Goal: Use online tool/utility: Utilize a website feature to perform a specific function

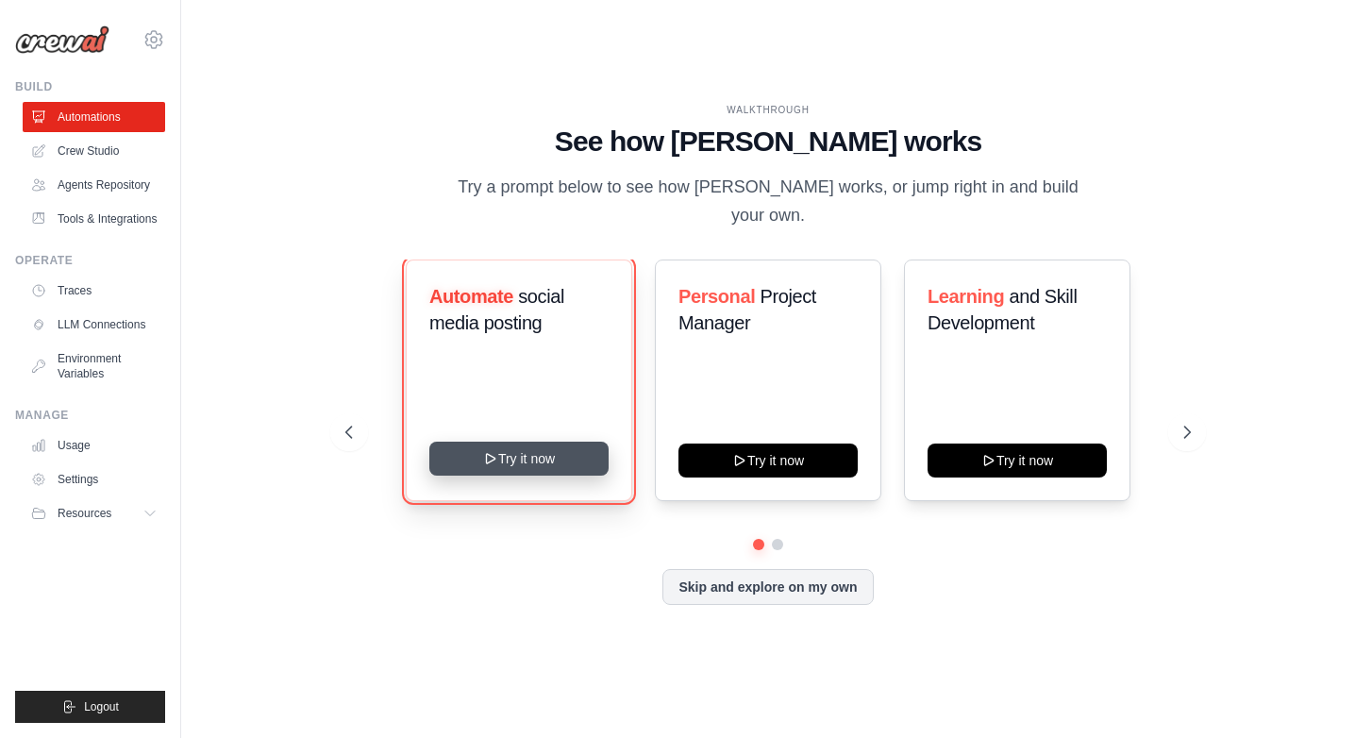
click at [536, 448] on button "Try it now" at bounding box center [518, 459] width 179 height 34
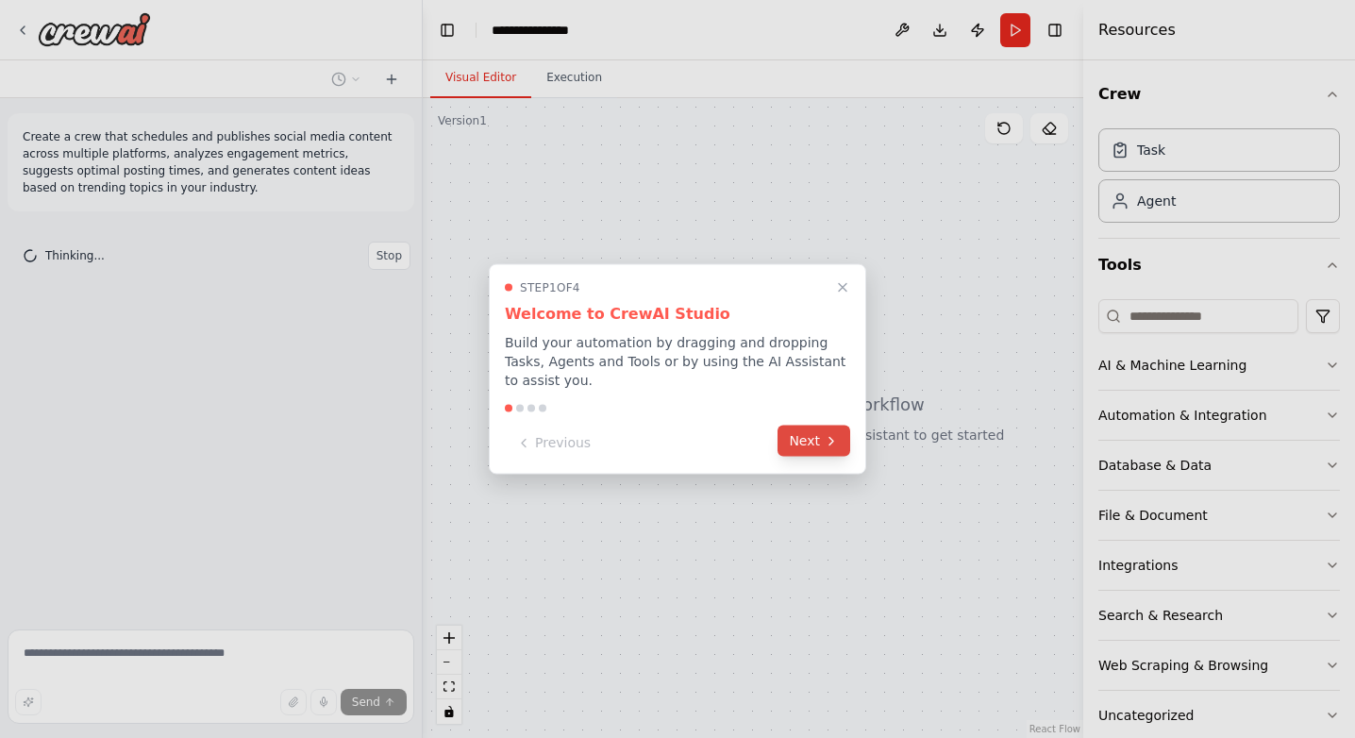
click at [815, 439] on button "Next" at bounding box center [814, 441] width 73 height 31
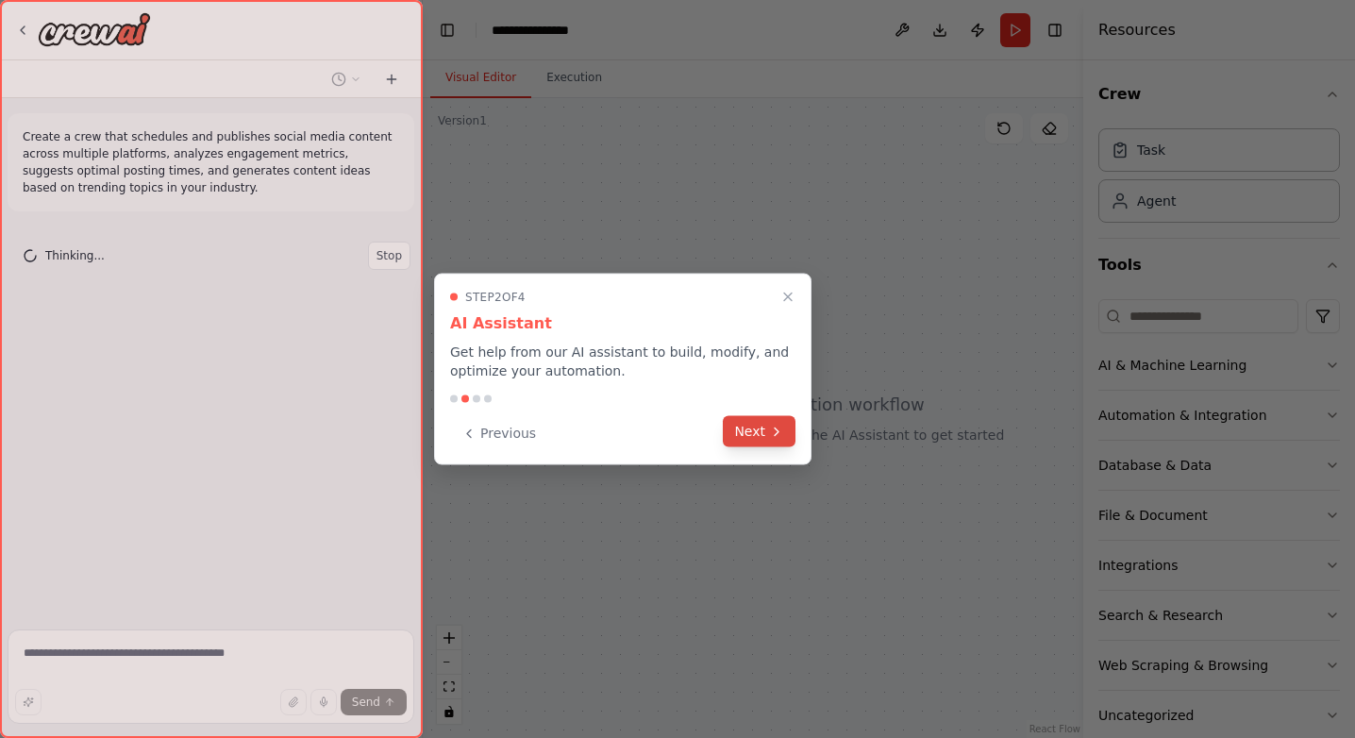
click at [766, 433] on button "Next" at bounding box center [759, 431] width 73 height 31
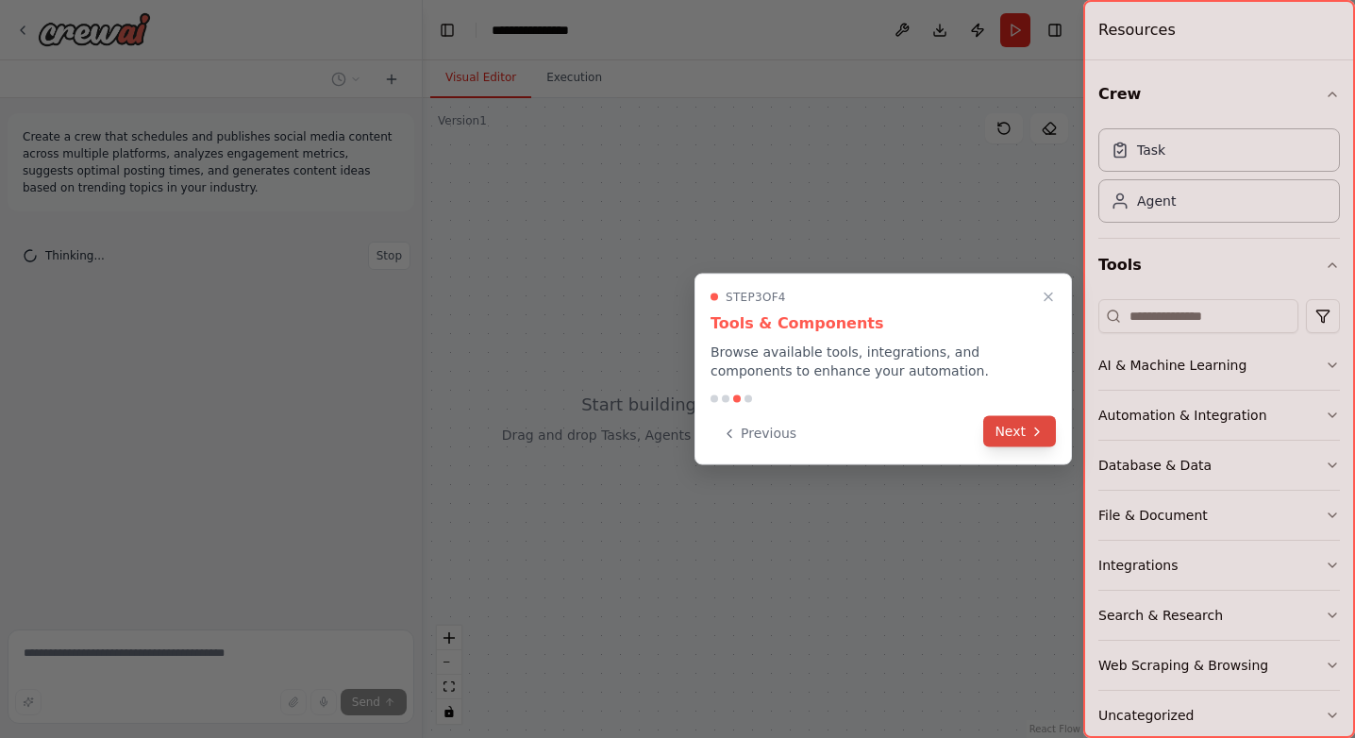
click at [1012, 426] on button "Next" at bounding box center [1019, 431] width 73 height 31
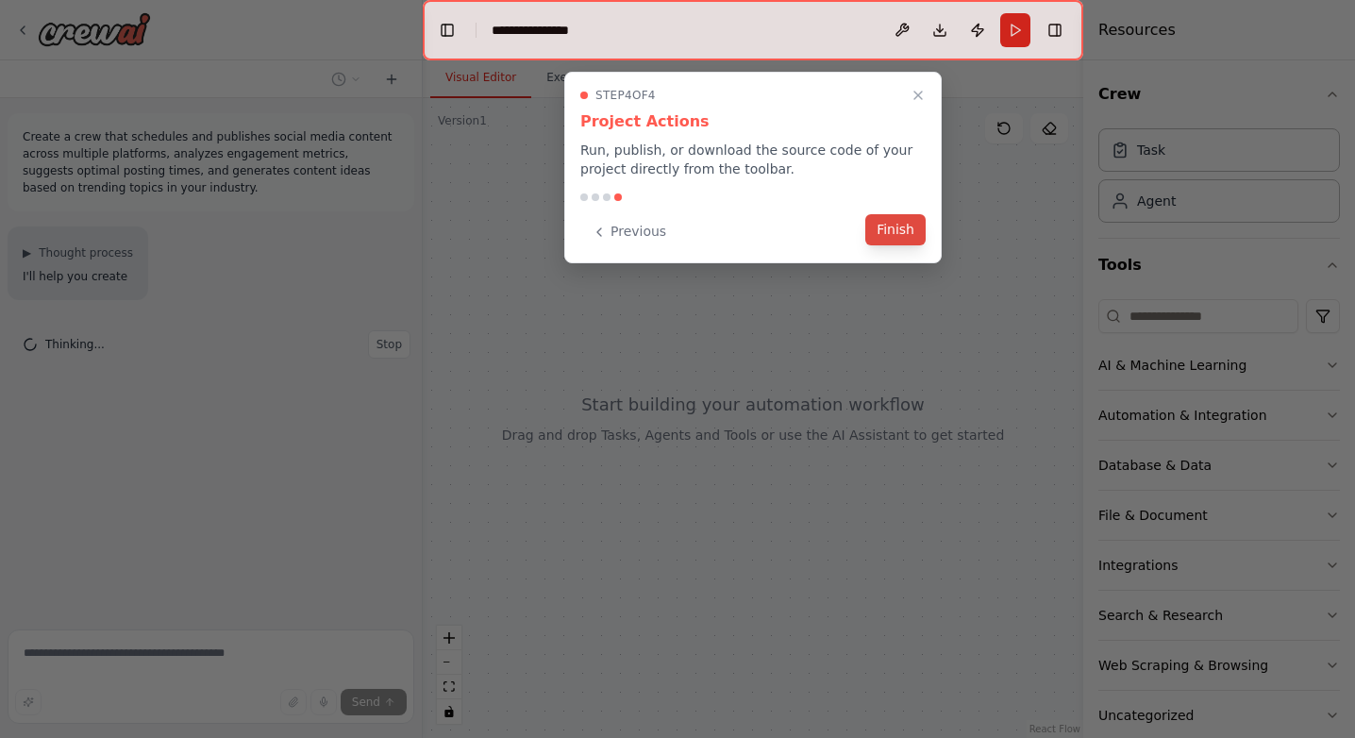
click at [894, 233] on button "Finish" at bounding box center [895, 229] width 60 height 31
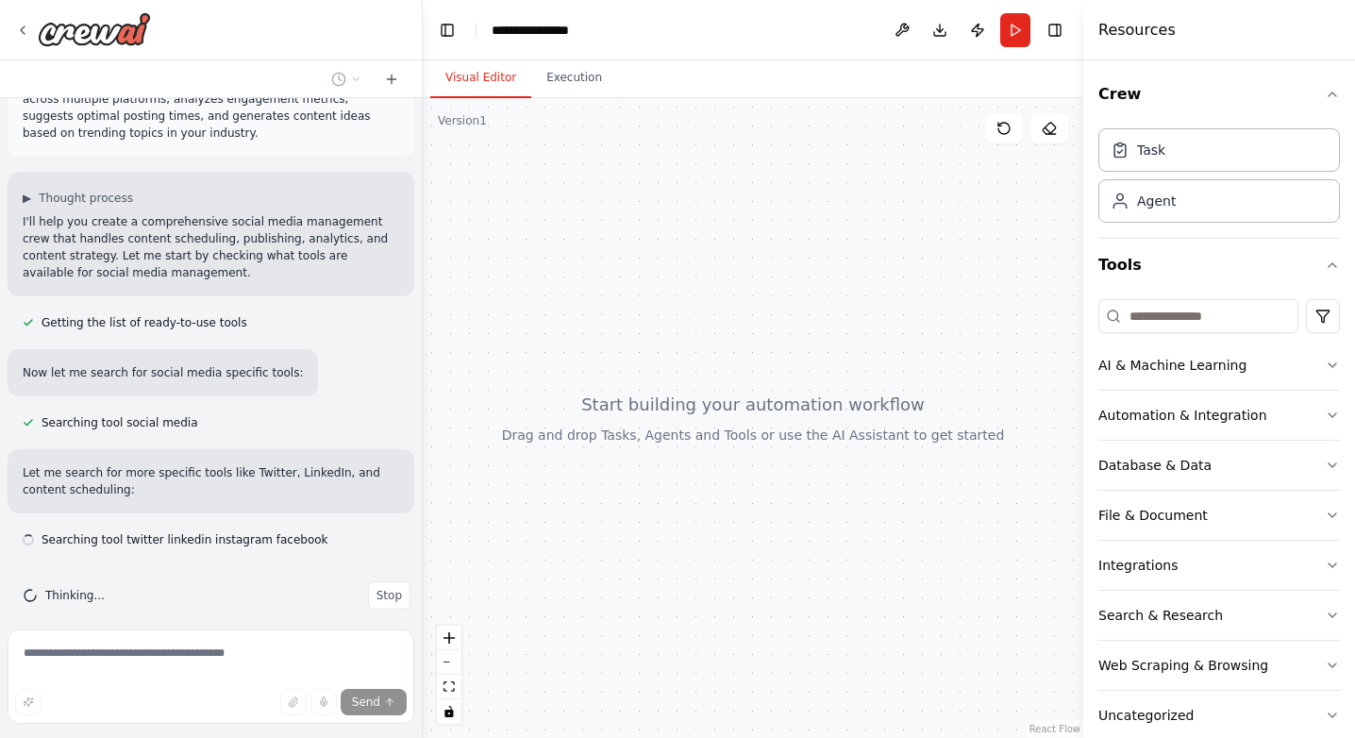
scroll to position [72, 0]
